Goal: Entertainment & Leisure: Browse casually

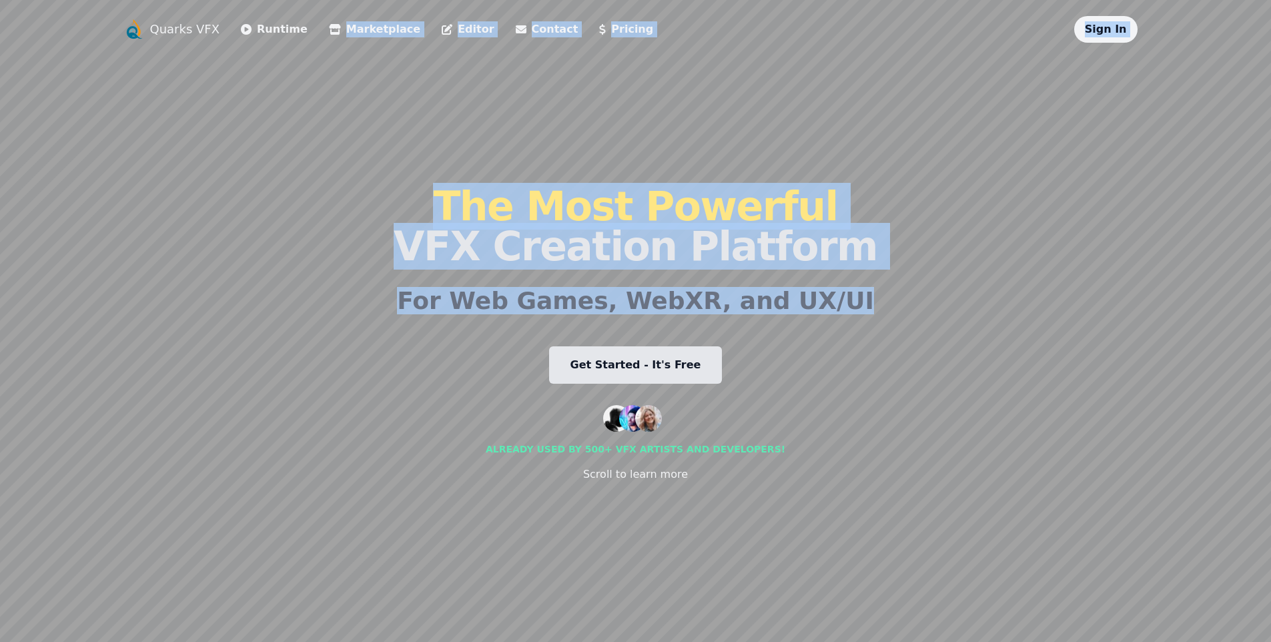
drag, startPoint x: 279, startPoint y: 210, endPoint x: 354, endPoint y: 328, distance: 139.5
click at [354, 328] on div "Quarks VFX Runtime Marketplace Editor Contact Pricing Sign In The Most Powerful…" at bounding box center [635, 321] width 1025 height 610
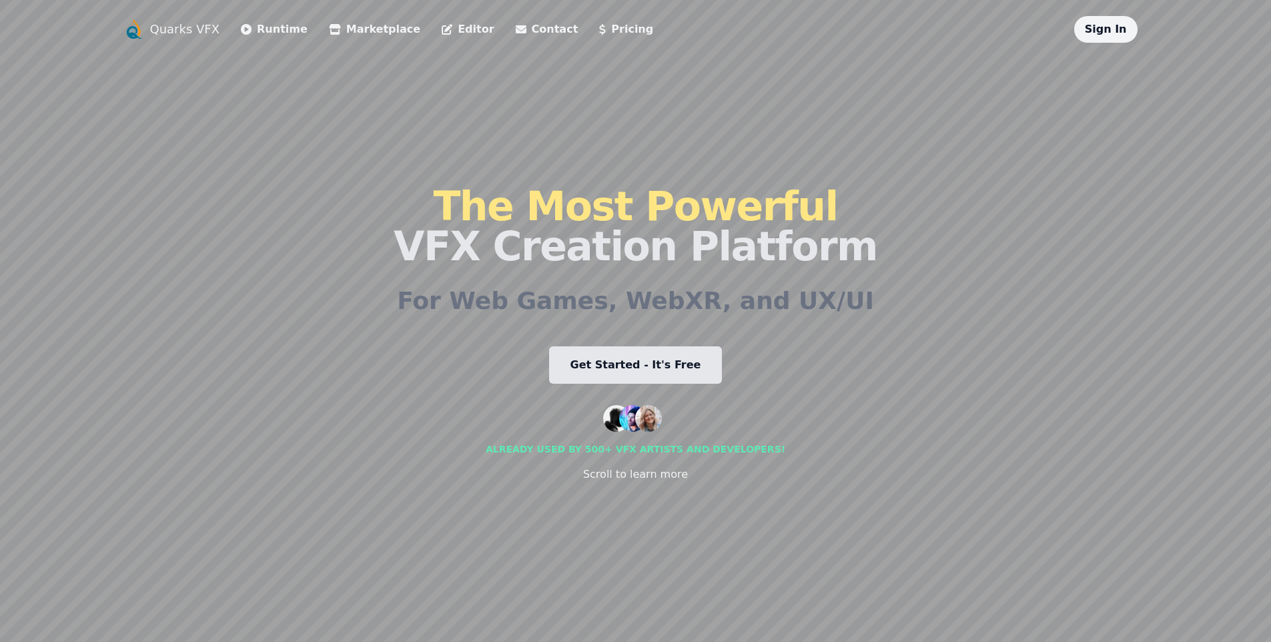
click at [366, 301] on div "Quarks VFX Runtime Marketplace Editor Contact Pricing Sign In The Most Powerful…" at bounding box center [635, 321] width 1025 height 610
click at [277, 32] on link "Runtime" at bounding box center [274, 29] width 67 height 16
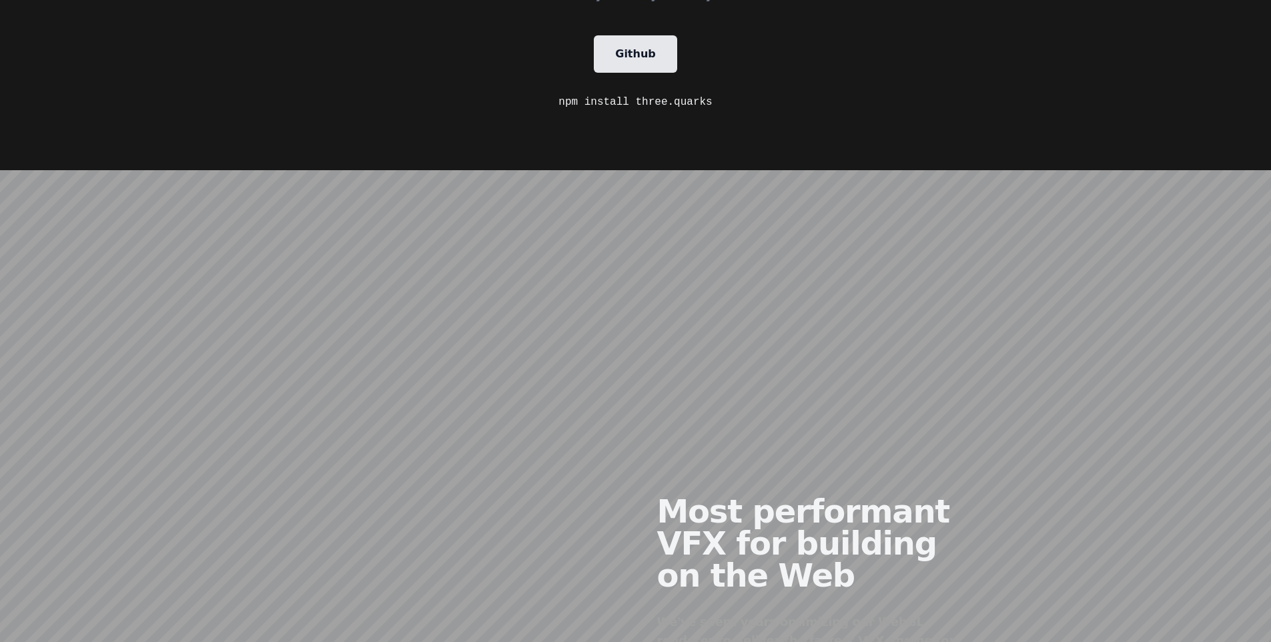
scroll to position [546, 0]
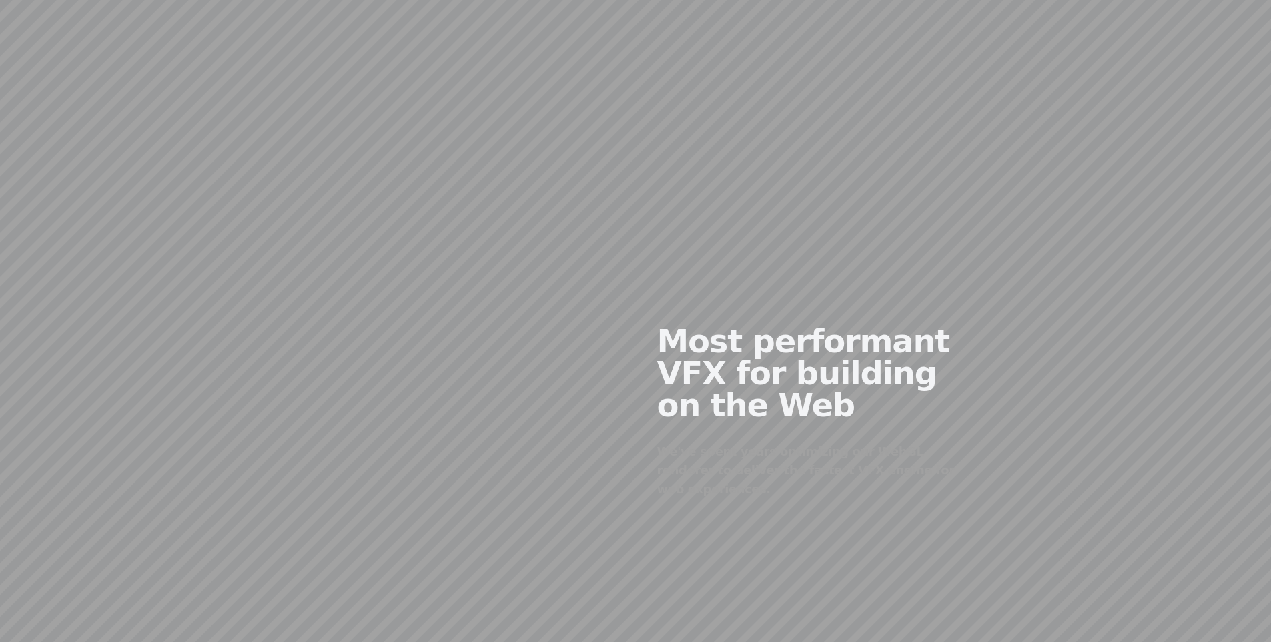
drag, startPoint x: 545, startPoint y: 312, endPoint x: 526, endPoint y: 282, distance: 35.2
click at [524, 277] on div at bounding box center [465, 400] width 342 height 323
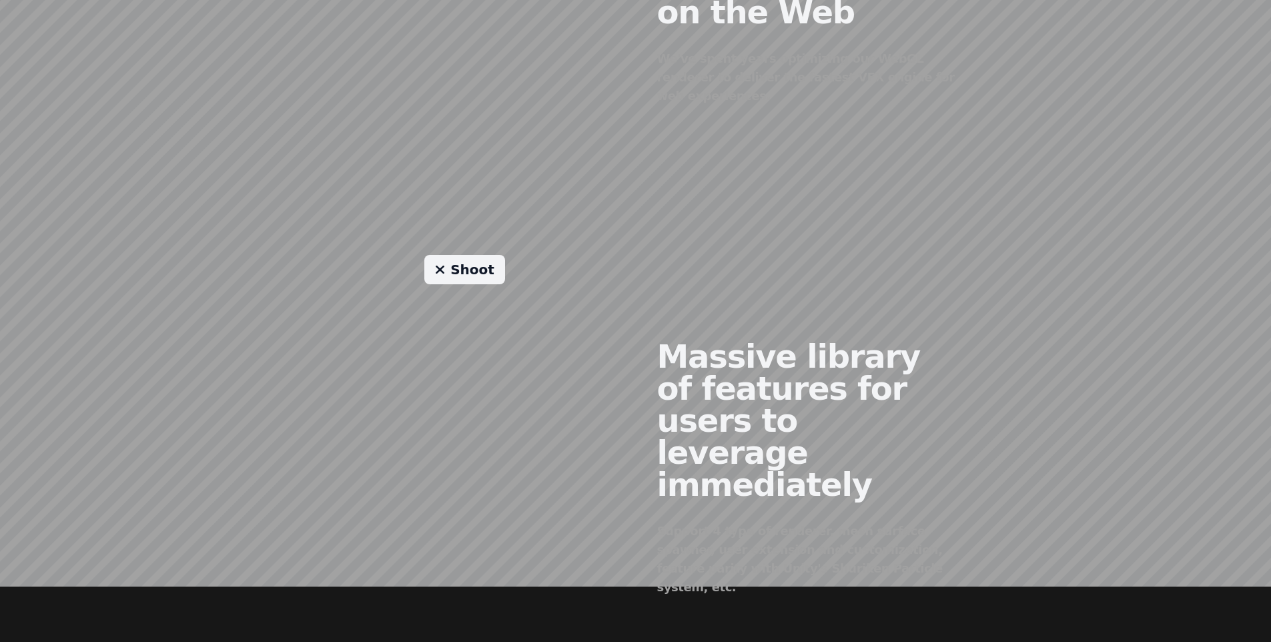
scroll to position [954, 0]
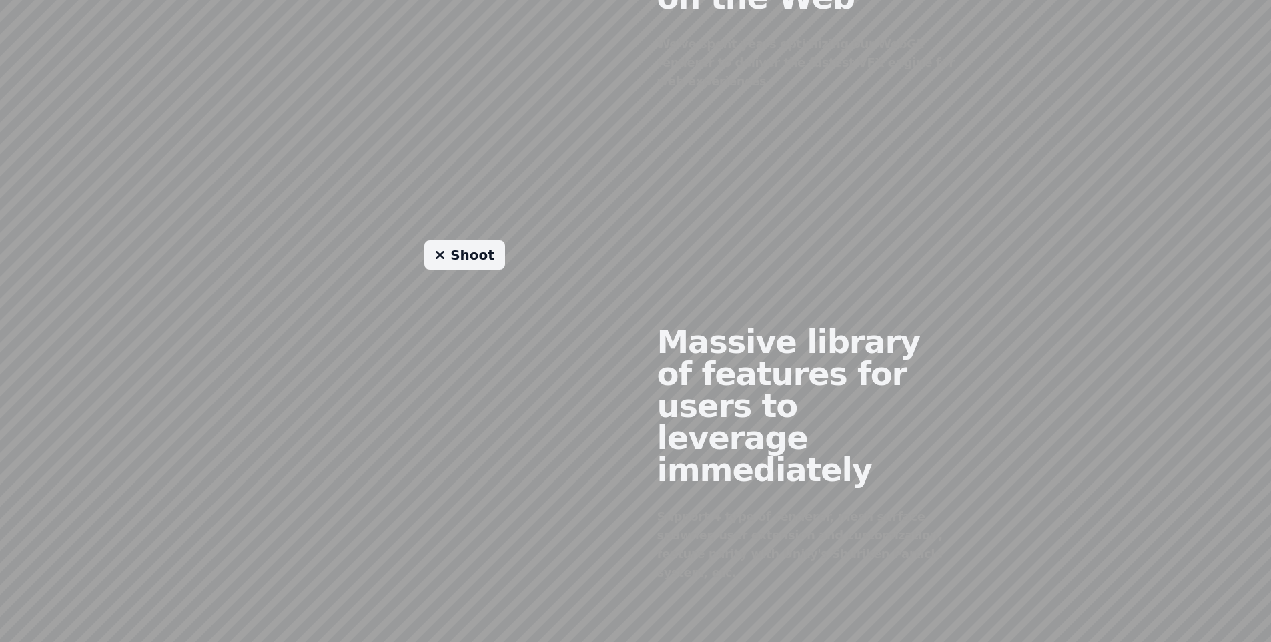
click at [477, 240] on link "Shoot" at bounding box center [464, 254] width 81 height 29
click at [462, 240] on link "Shoot" at bounding box center [464, 254] width 81 height 29
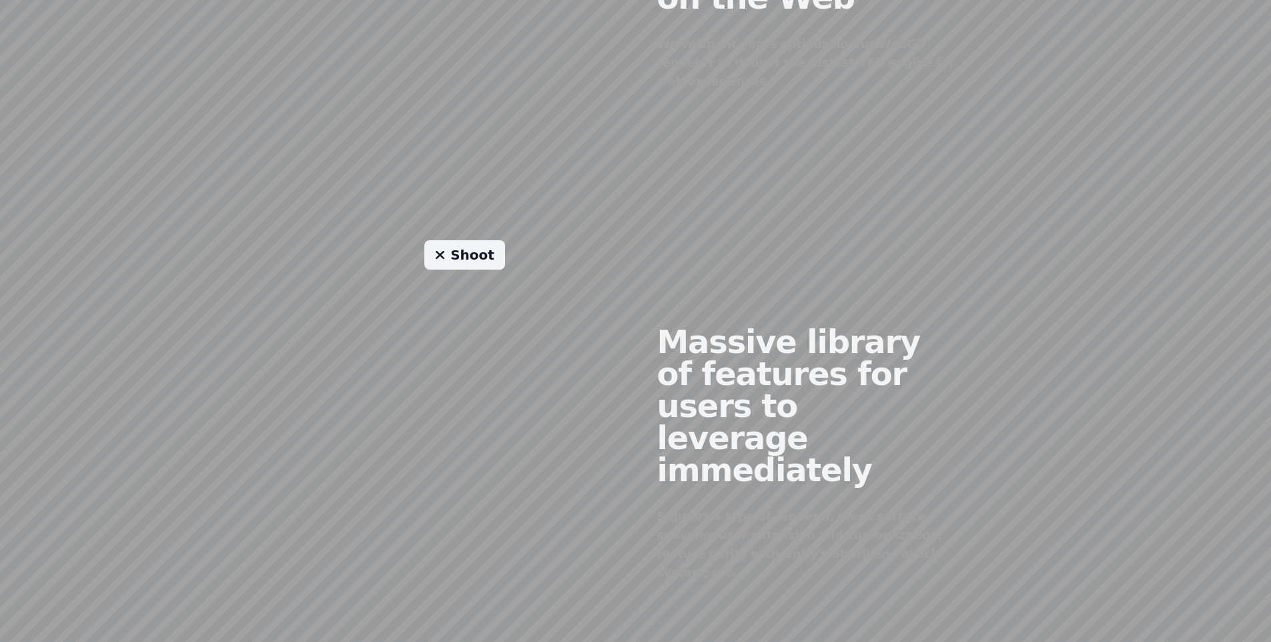
click at [462, 240] on link "Shoot" at bounding box center [464, 254] width 81 height 29
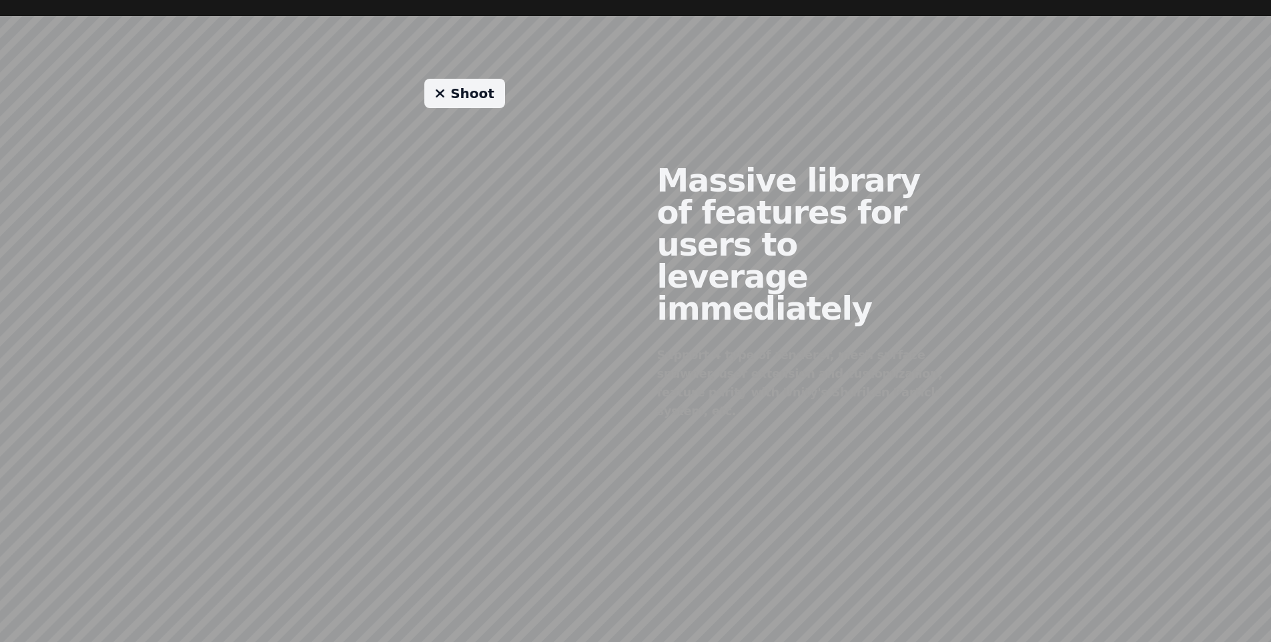
scroll to position [1104, 0]
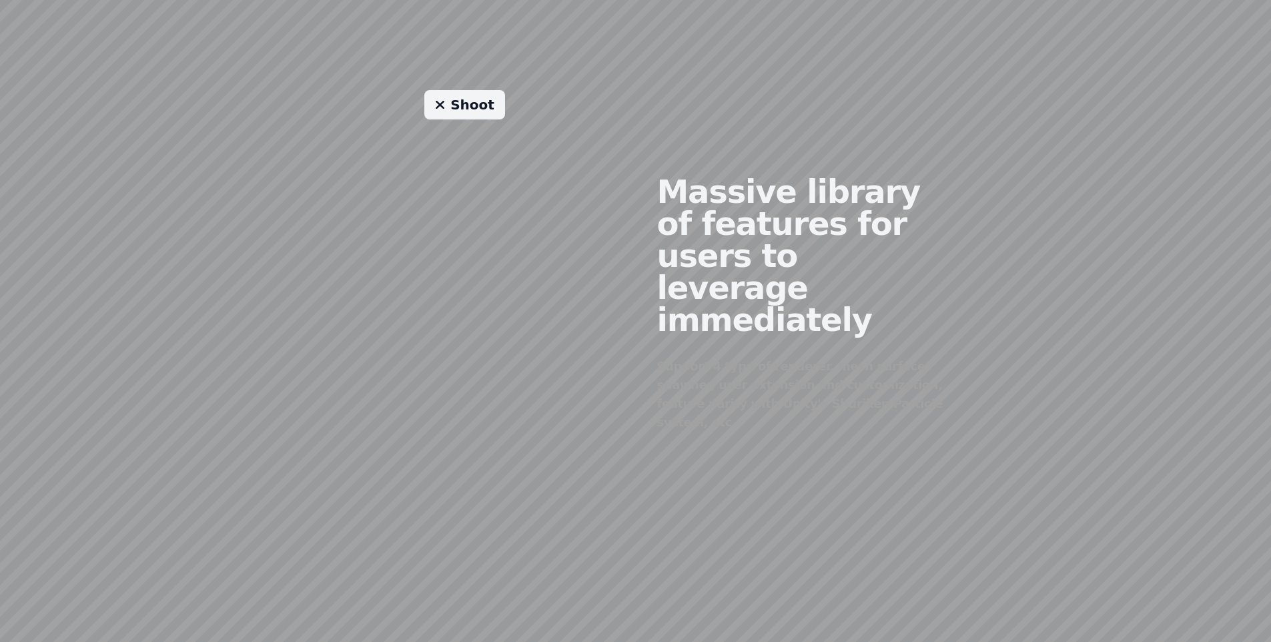
click at [460, 90] on link "Shoot" at bounding box center [464, 104] width 81 height 29
click at [458, 90] on link "Shoot" at bounding box center [464, 104] width 81 height 29
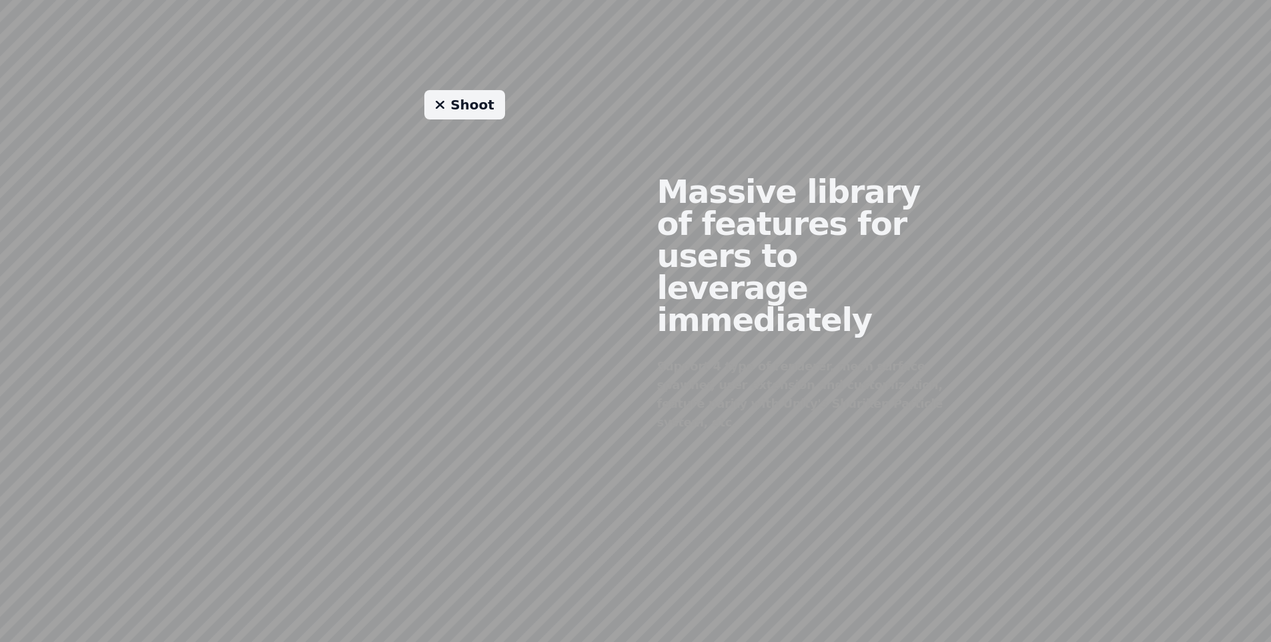
click at [458, 90] on link "Shoot" at bounding box center [464, 104] width 81 height 29
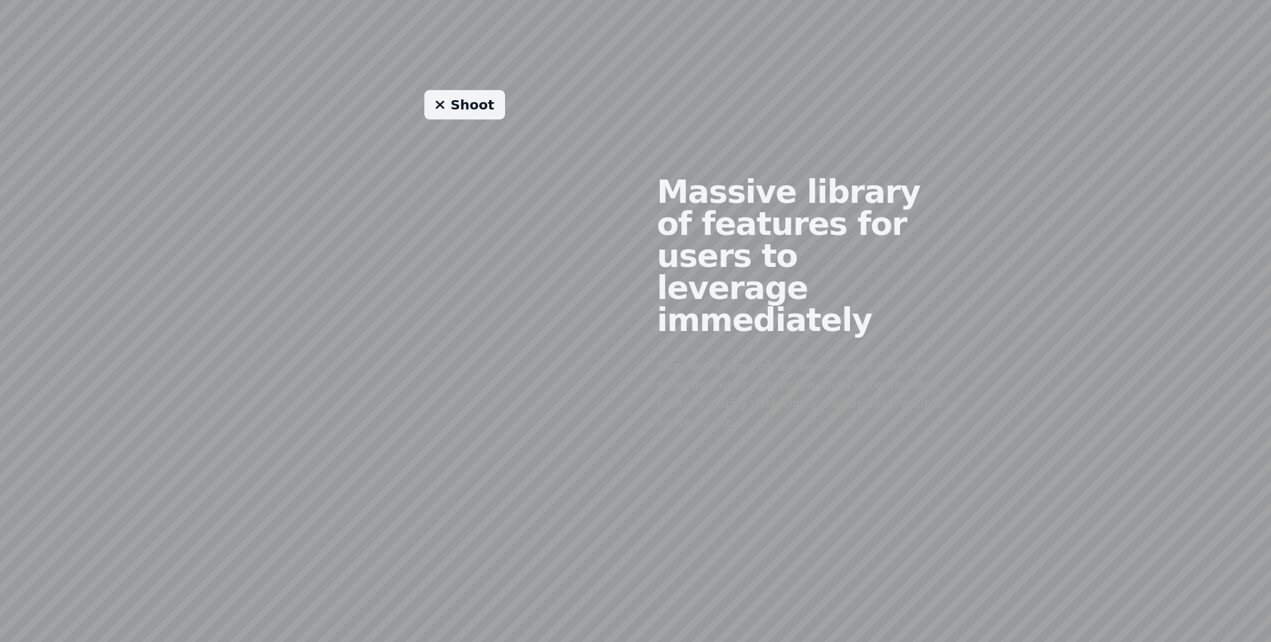
click at [458, 90] on link "Shoot" at bounding box center [464, 104] width 81 height 29
click at [456, 90] on link "Shoot" at bounding box center [464, 104] width 81 height 29
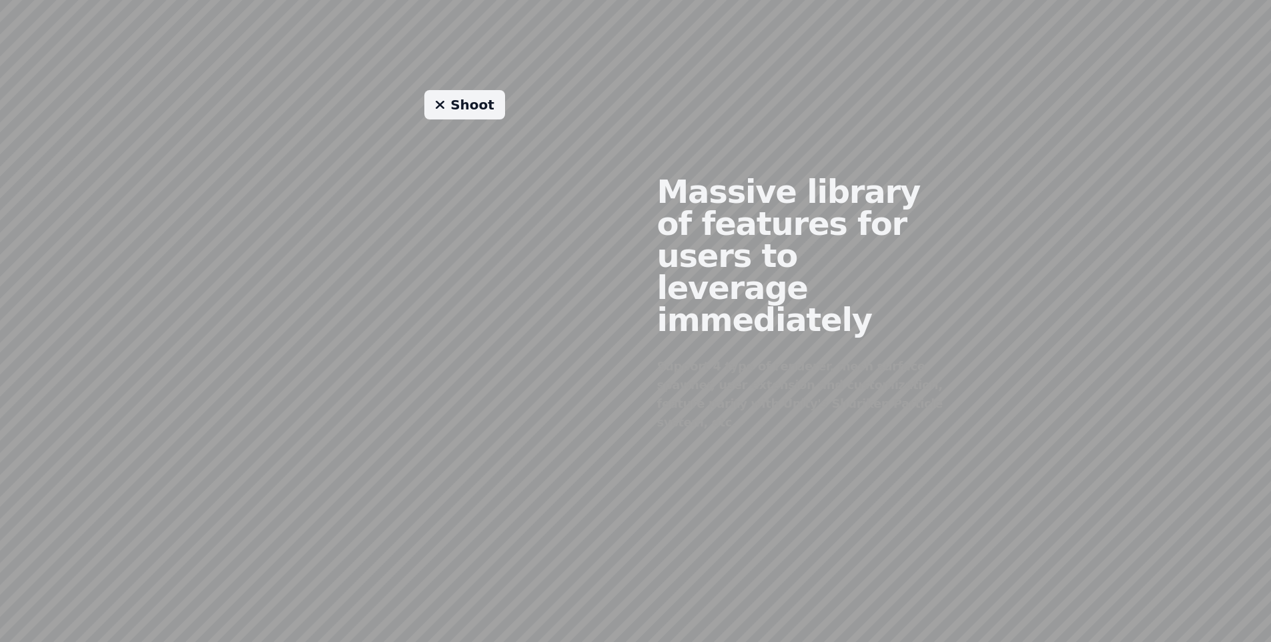
click at [456, 90] on link "Shoot" at bounding box center [464, 104] width 81 height 29
drag, startPoint x: 361, startPoint y: 210, endPoint x: 378, endPoint y: 266, distance: 58.5
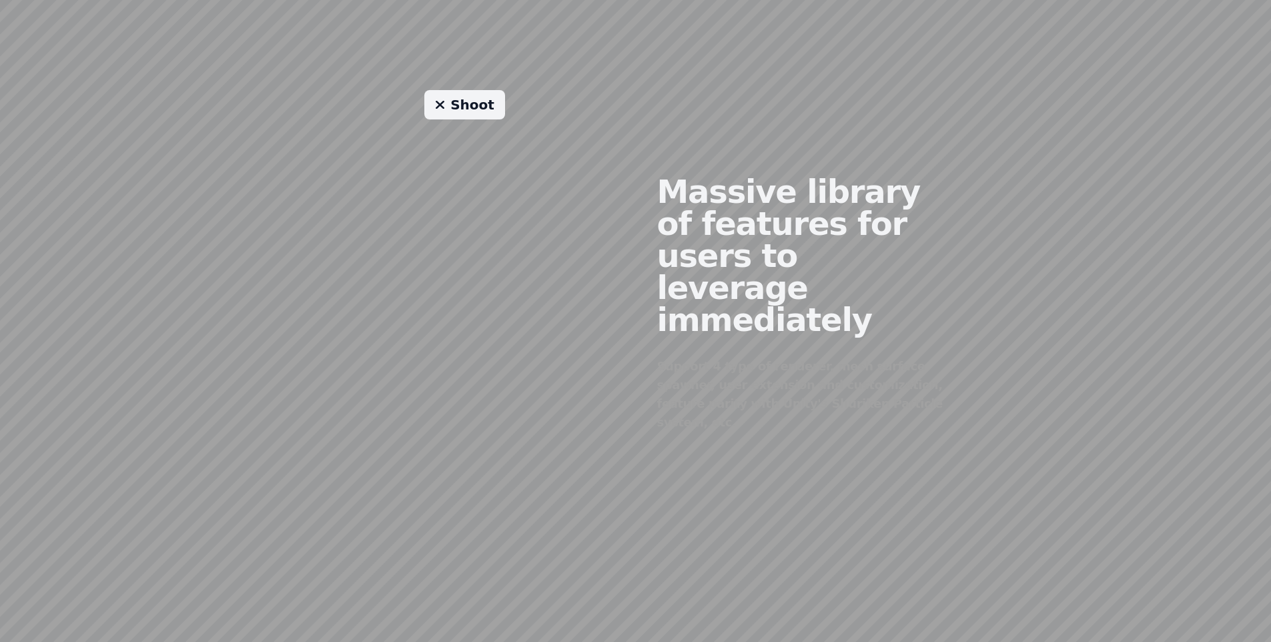
click at [315, 250] on div "Shoot" at bounding box center [465, 293] width 342 height 406
drag, startPoint x: 318, startPoint y: 215, endPoint x: 509, endPoint y: 211, distance: 190.8
click at [508, 211] on div "Shoot" at bounding box center [465, 293] width 342 height 406
drag, startPoint x: 424, startPoint y: 209, endPoint x: 366, endPoint y: 212, distance: 58.1
click at [358, 209] on div "Shoot" at bounding box center [465, 293] width 342 height 406
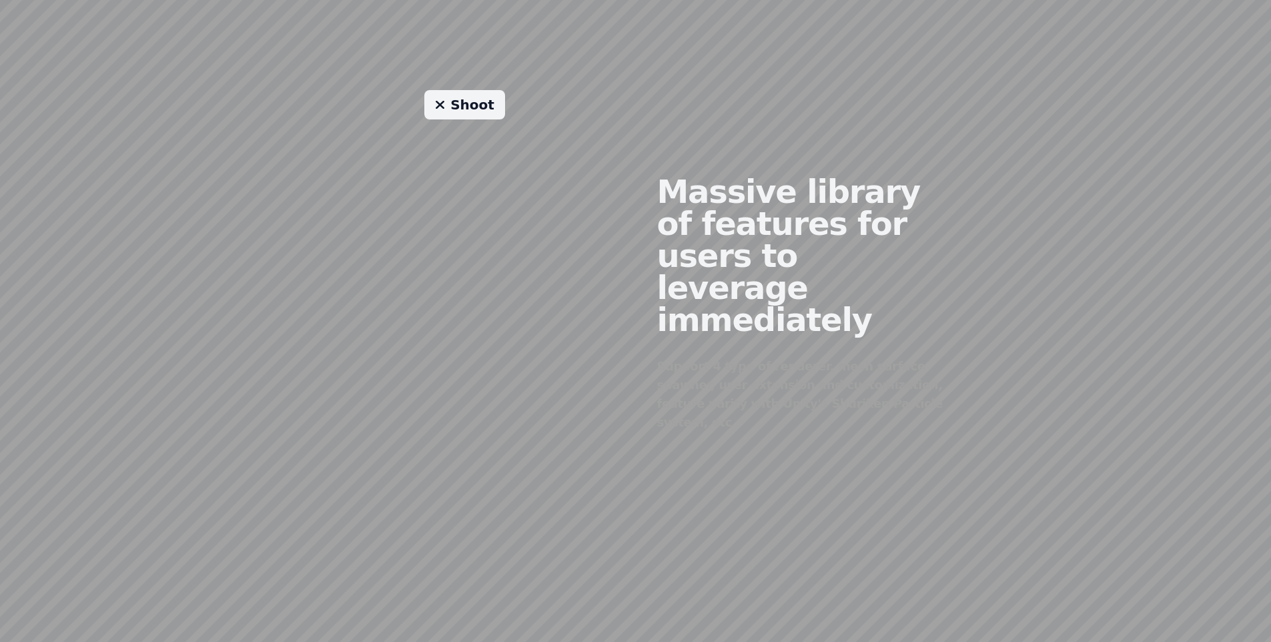
drag, startPoint x: 454, startPoint y: 209, endPoint x: 438, endPoint y: 227, distance: 24.1
click at [415, 209] on div "Shoot" at bounding box center [465, 293] width 342 height 406
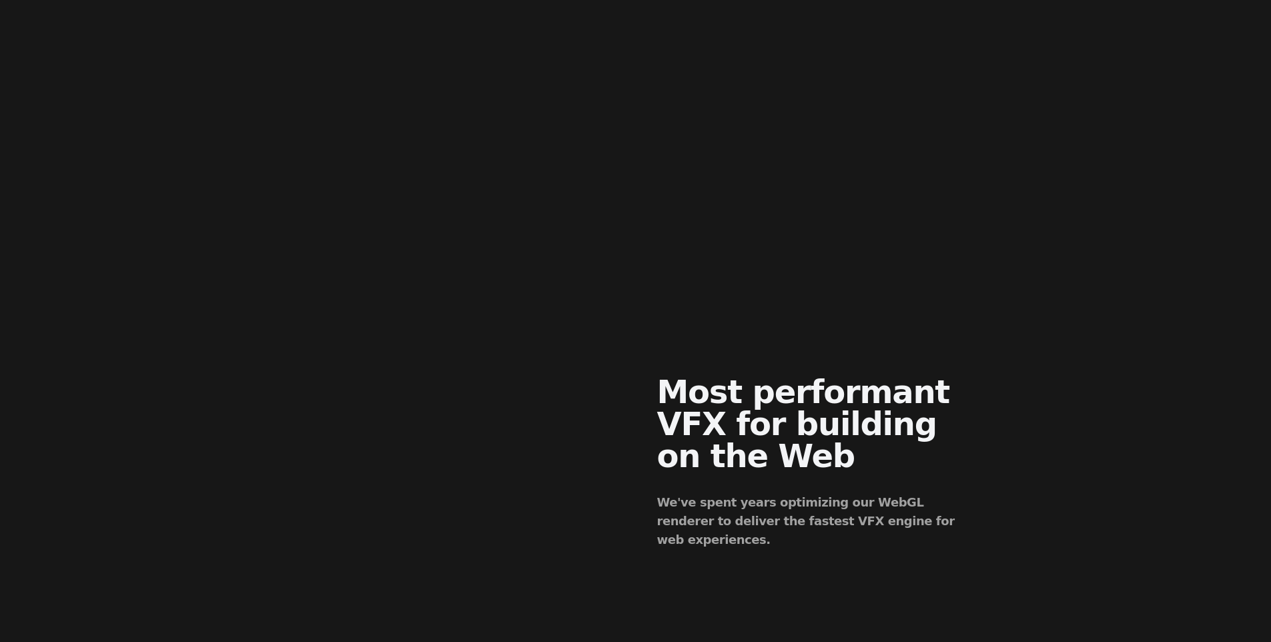
scroll to position [0, 0]
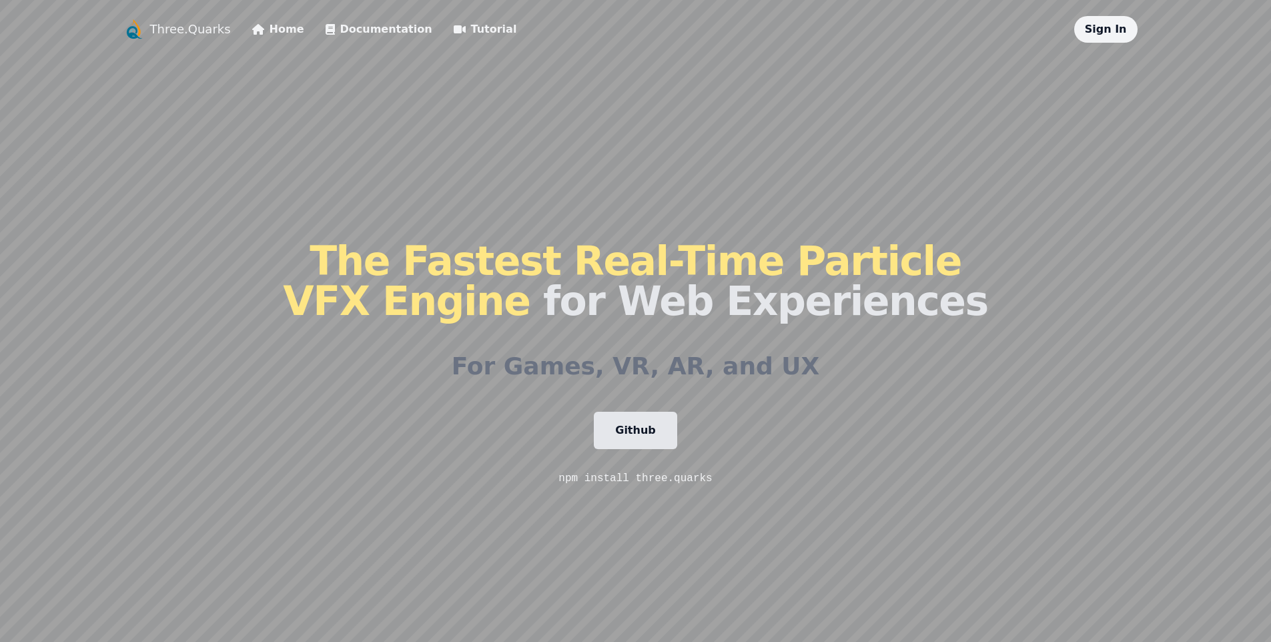
click at [265, 29] on link "Home" at bounding box center [278, 29] width 52 height 16
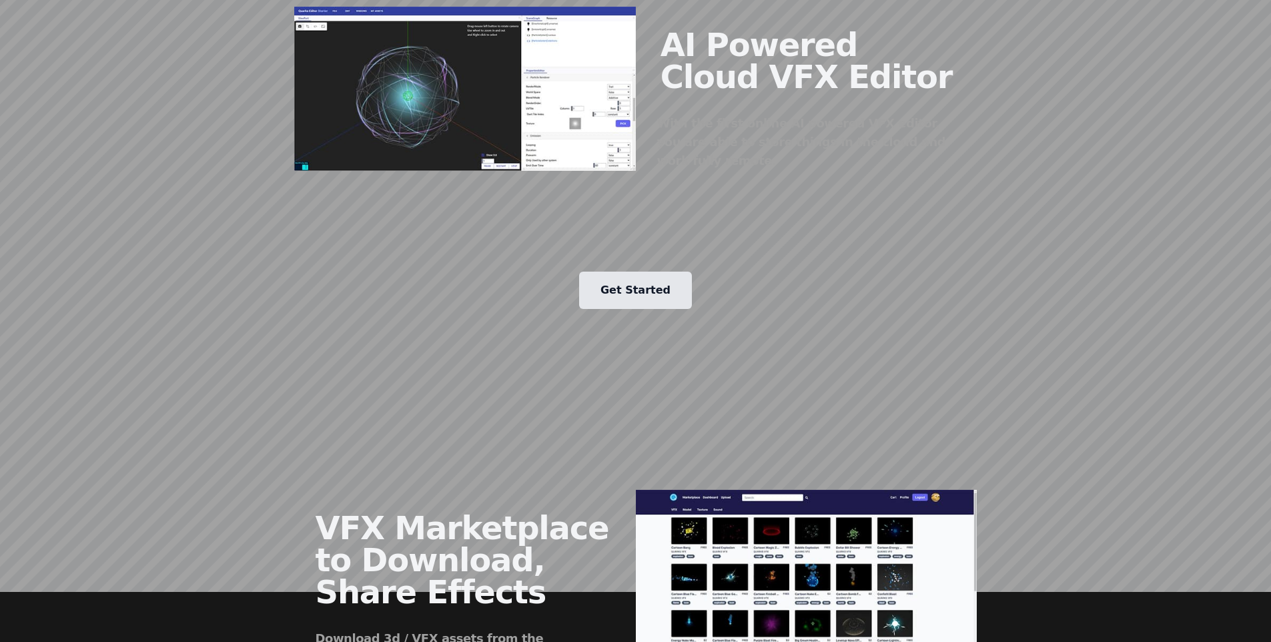
scroll to position [1654, 0]
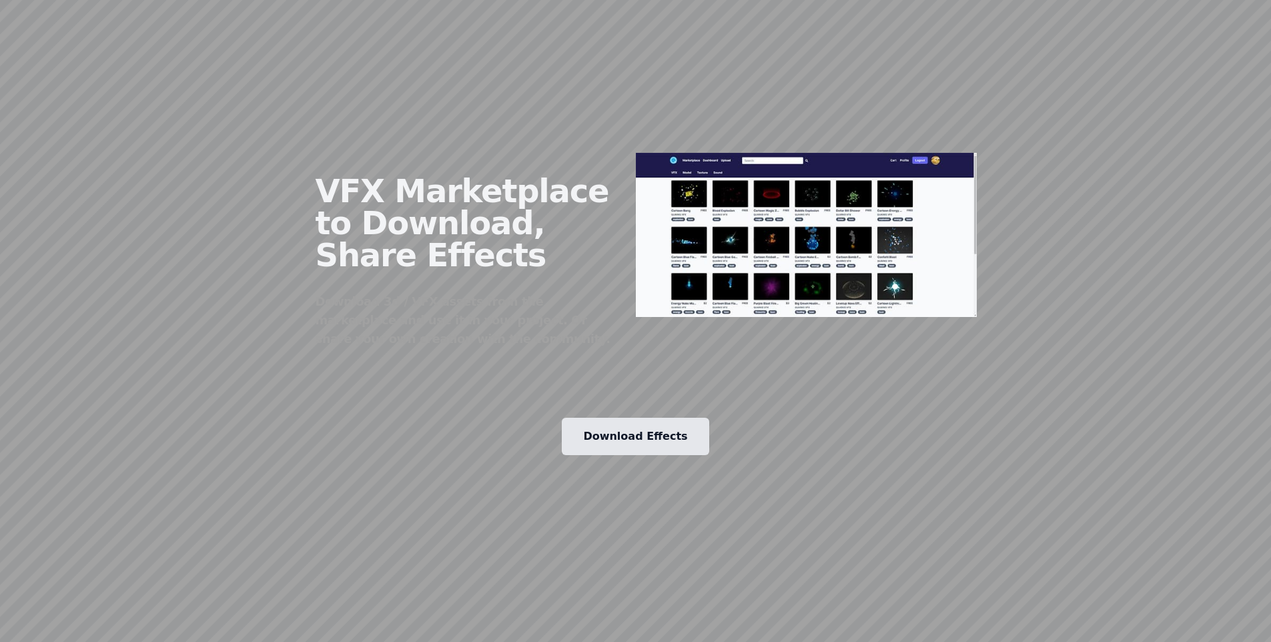
click at [632, 418] on link "Download Effects" at bounding box center [635, 436] width 147 height 37
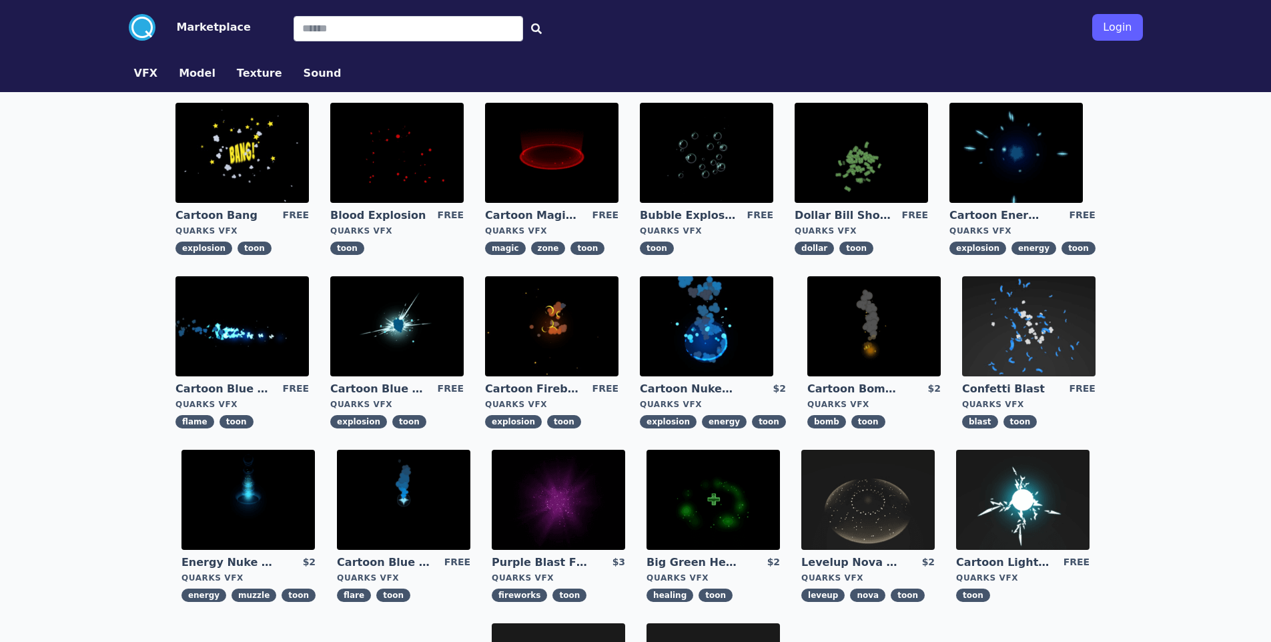
click at [215, 149] on img at bounding box center [241, 153] width 133 height 100
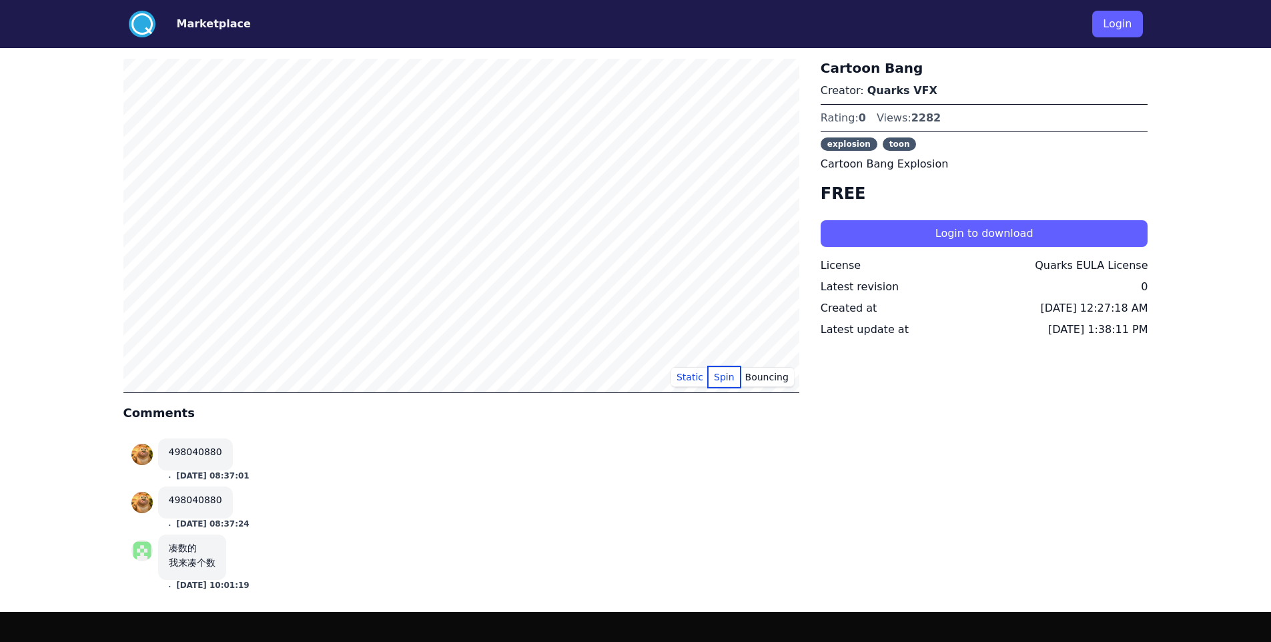
click at [717, 369] on button "Spin" at bounding box center [723, 377] width 31 height 20
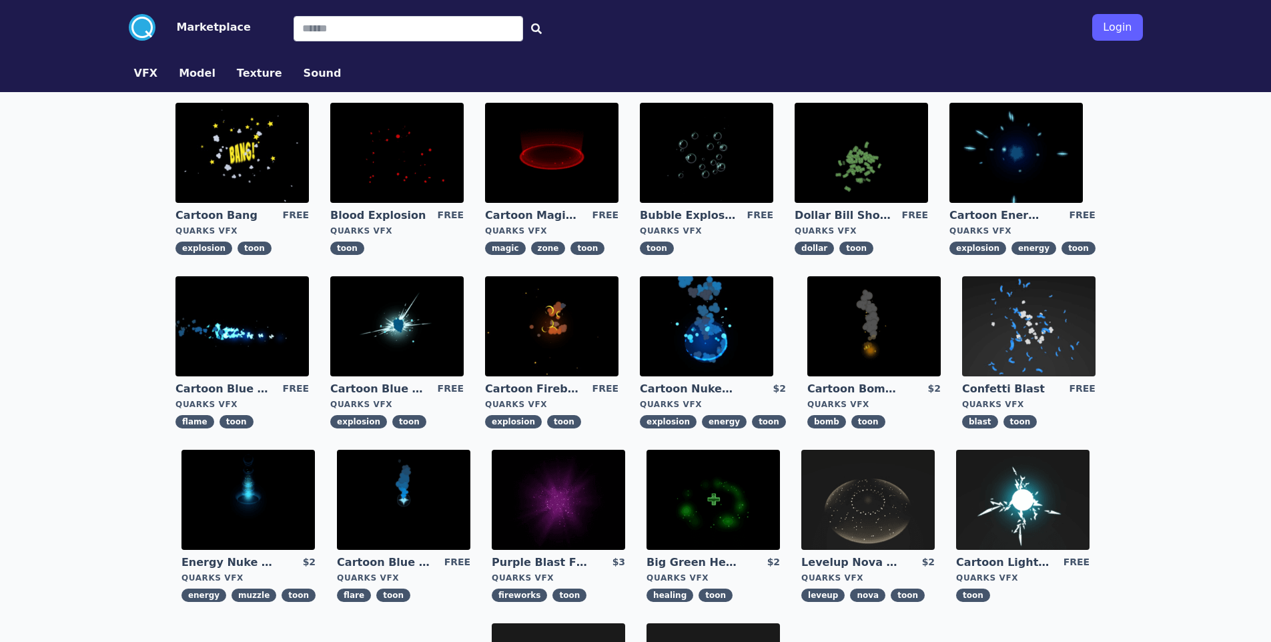
click at [880, 159] on img at bounding box center [860, 153] width 133 height 100
